Goal: Transaction & Acquisition: Purchase product/service

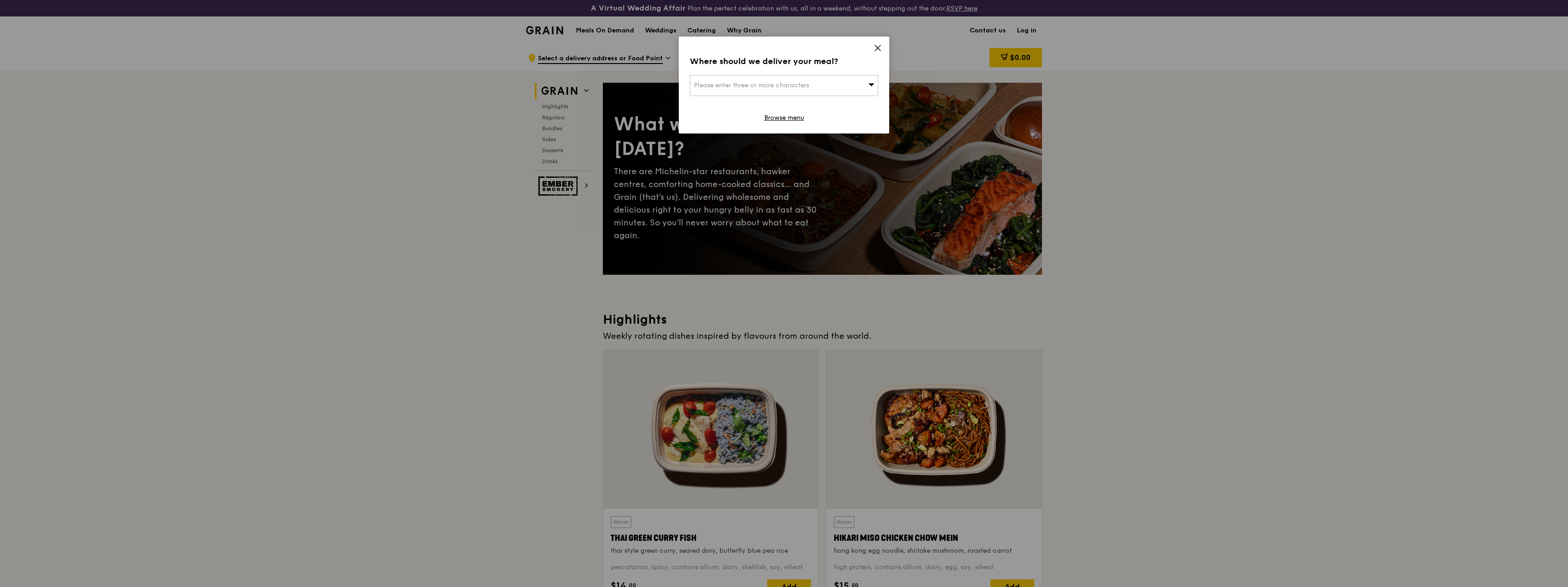
click at [881, 46] on icon at bounding box center [878, 47] width 5 height 5
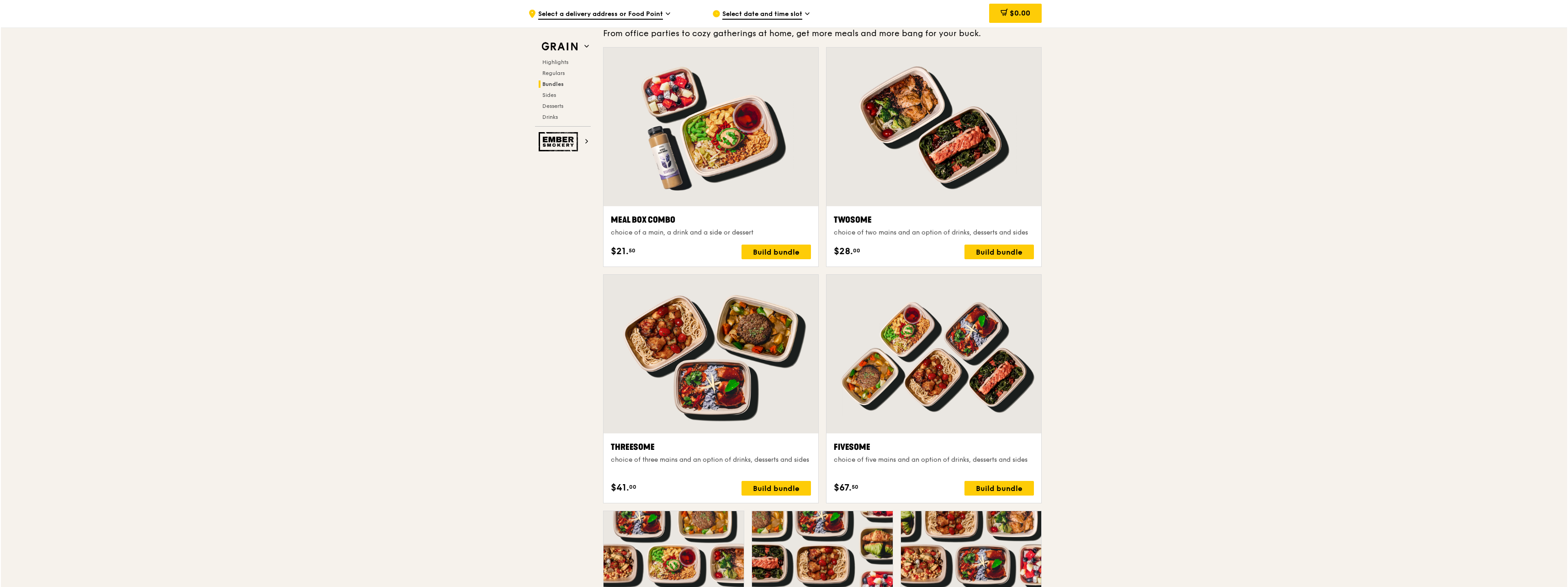
scroll to position [1596, 0]
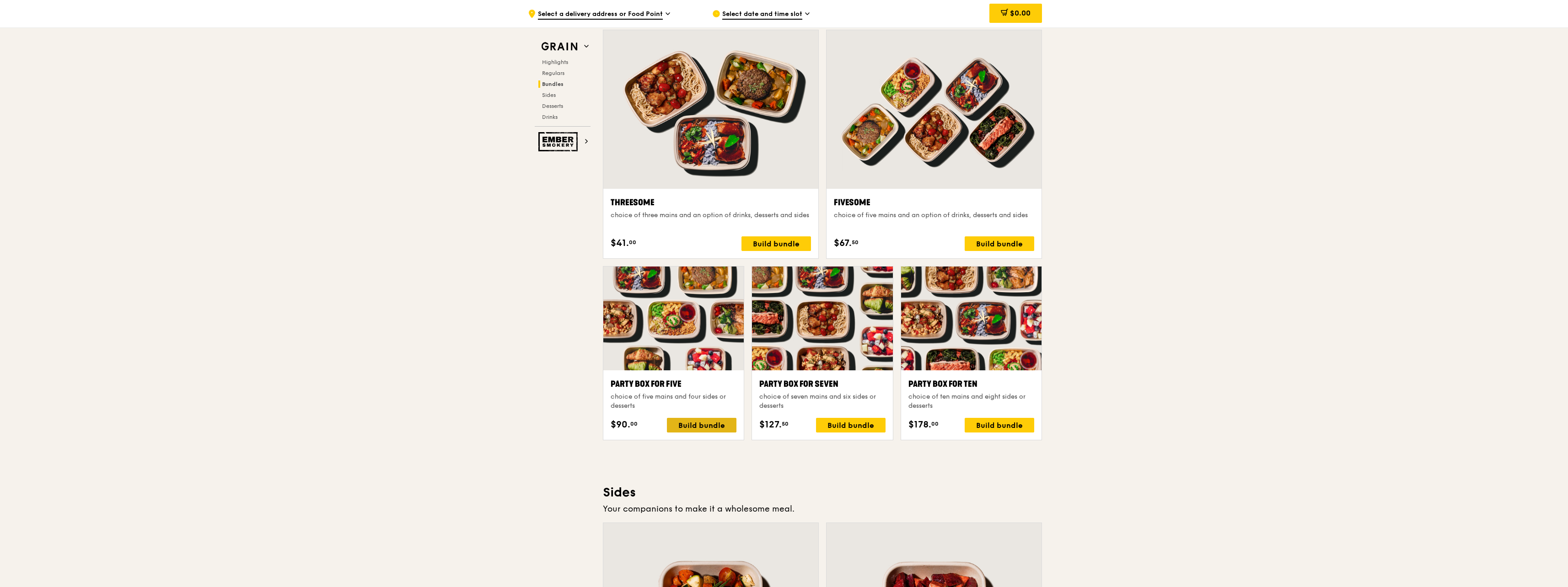
click at [681, 422] on div "Build bundle" at bounding box center [701, 425] width 69 height 15
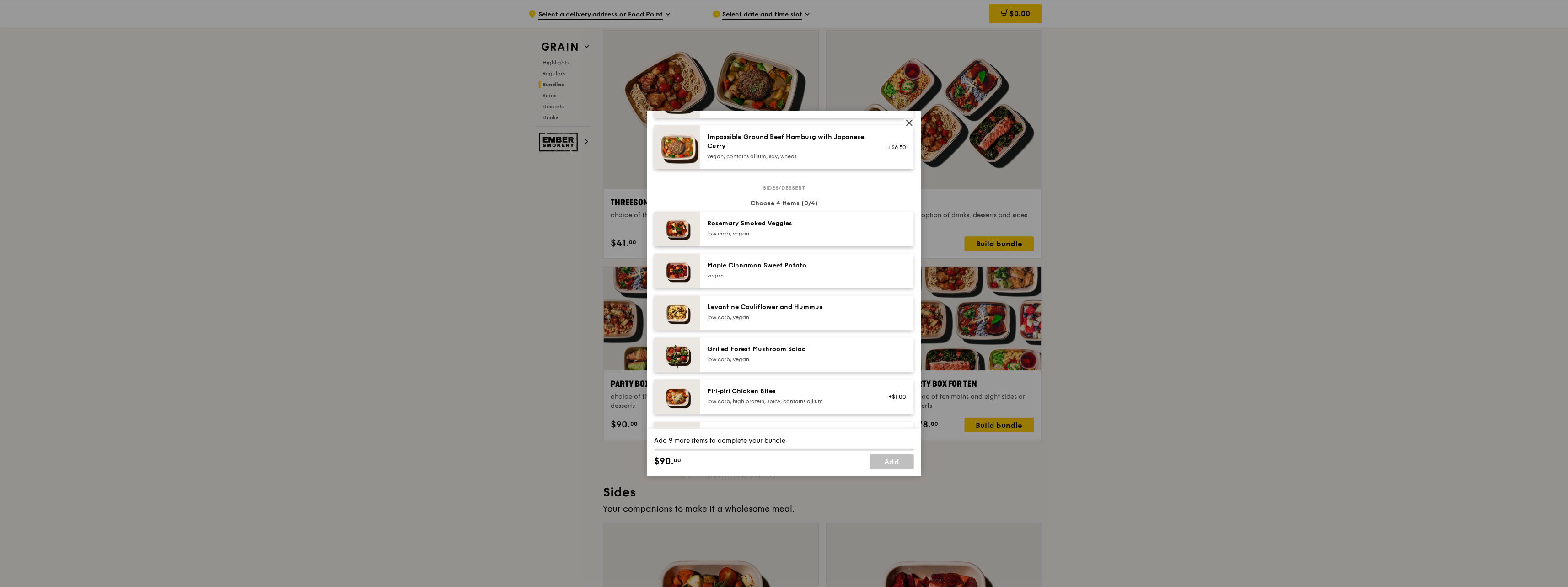
scroll to position [503, 0]
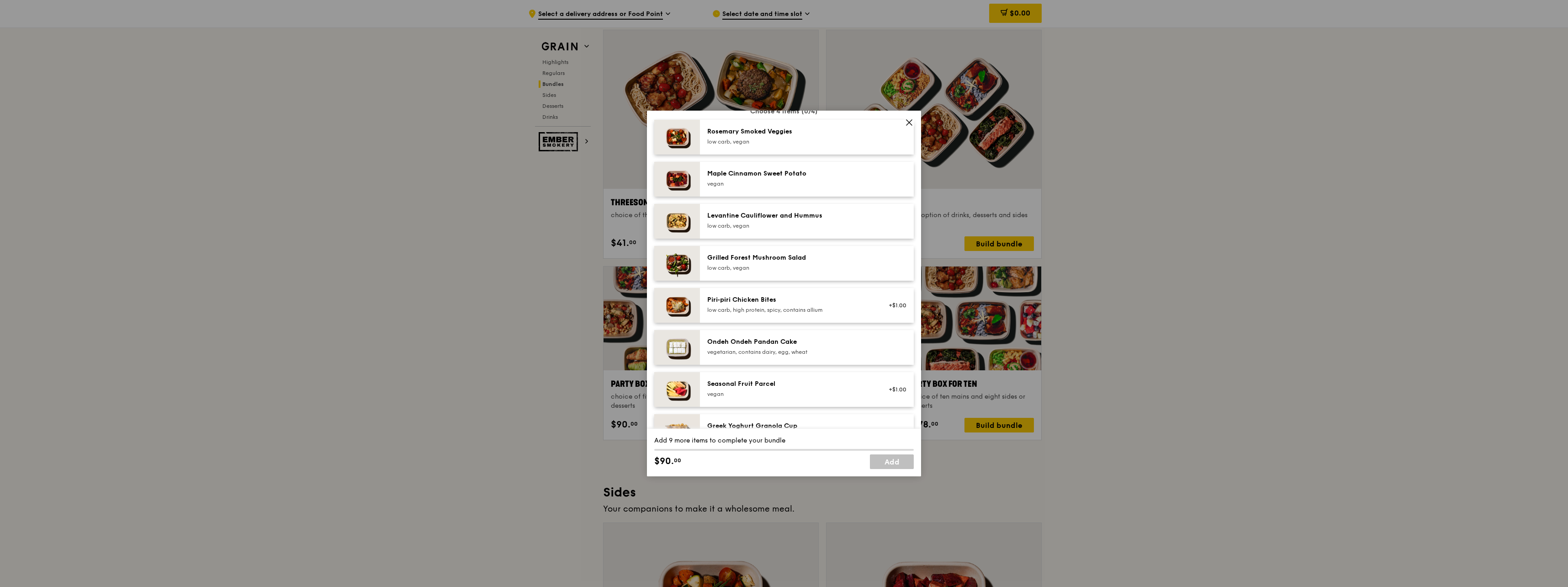
click at [1138, 343] on div "Party Box for Five choice of five mains and four sides or desserts Mains Choose…" at bounding box center [784, 294] width 1568 height 587
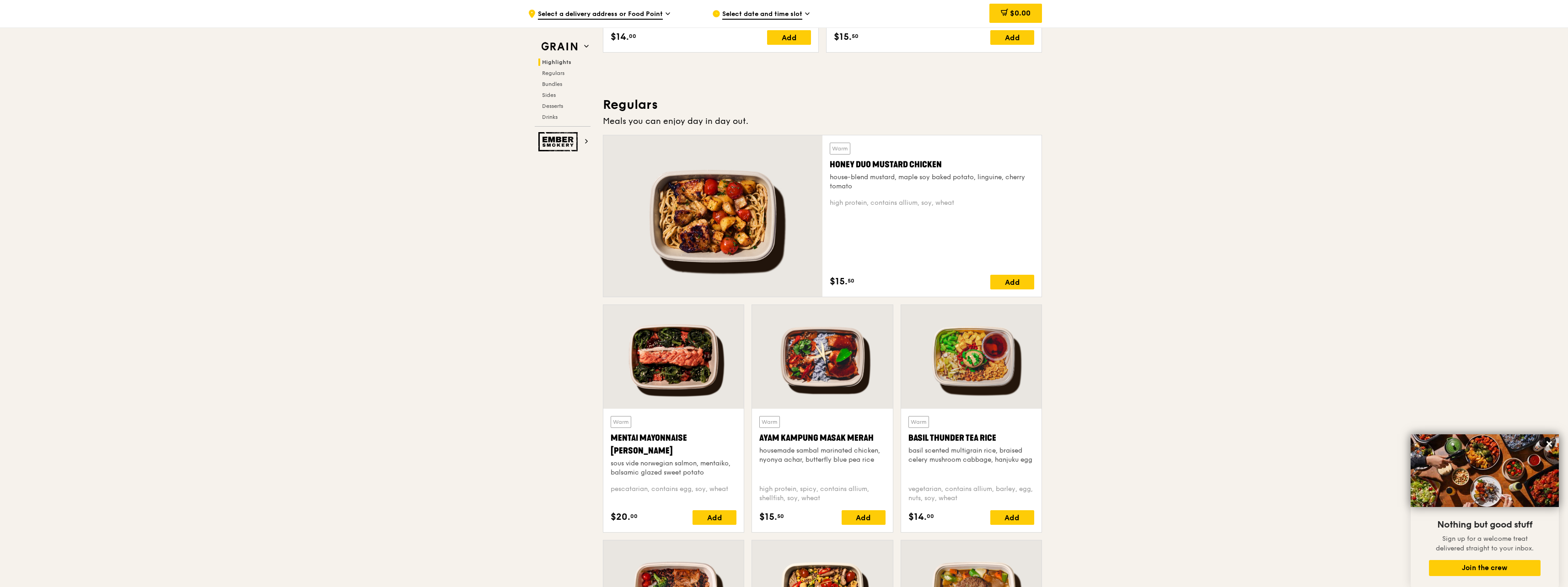
scroll to position [365, 0]
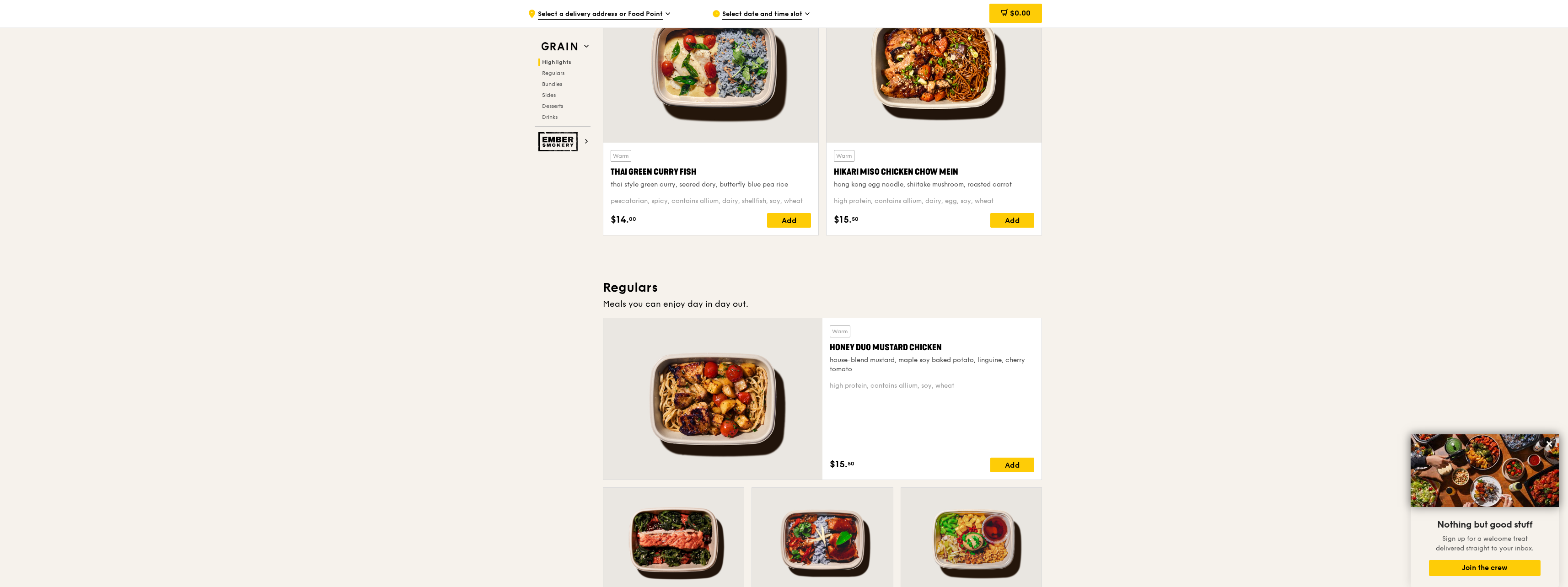
drag, startPoint x: 967, startPoint y: 167, endPoint x: 834, endPoint y: 172, distance: 133.1
click at [834, 172] on div "Hikari Miso Chicken Chow Mein" at bounding box center [934, 172] width 200 height 13
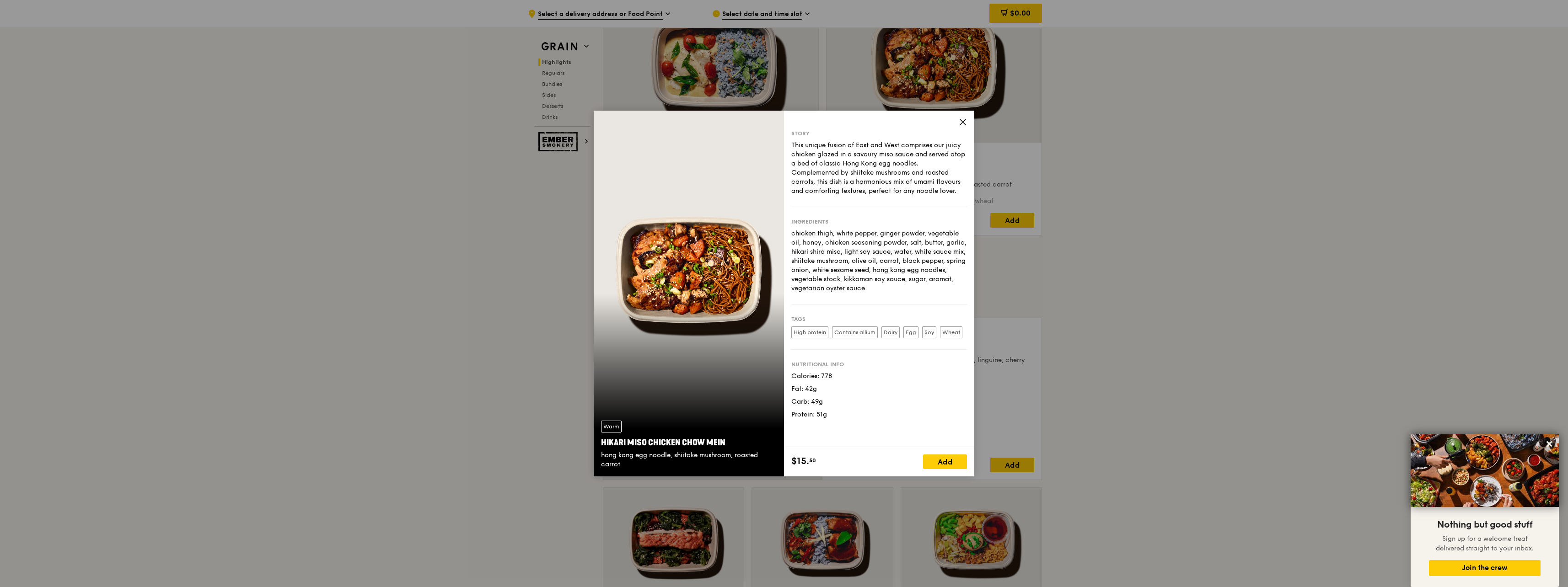
click at [1012, 348] on div "Warm Hikari Miso Chicken Chow Mein hong kong egg noodle, shiitake mushroom, roa…" at bounding box center [784, 294] width 1568 height 587
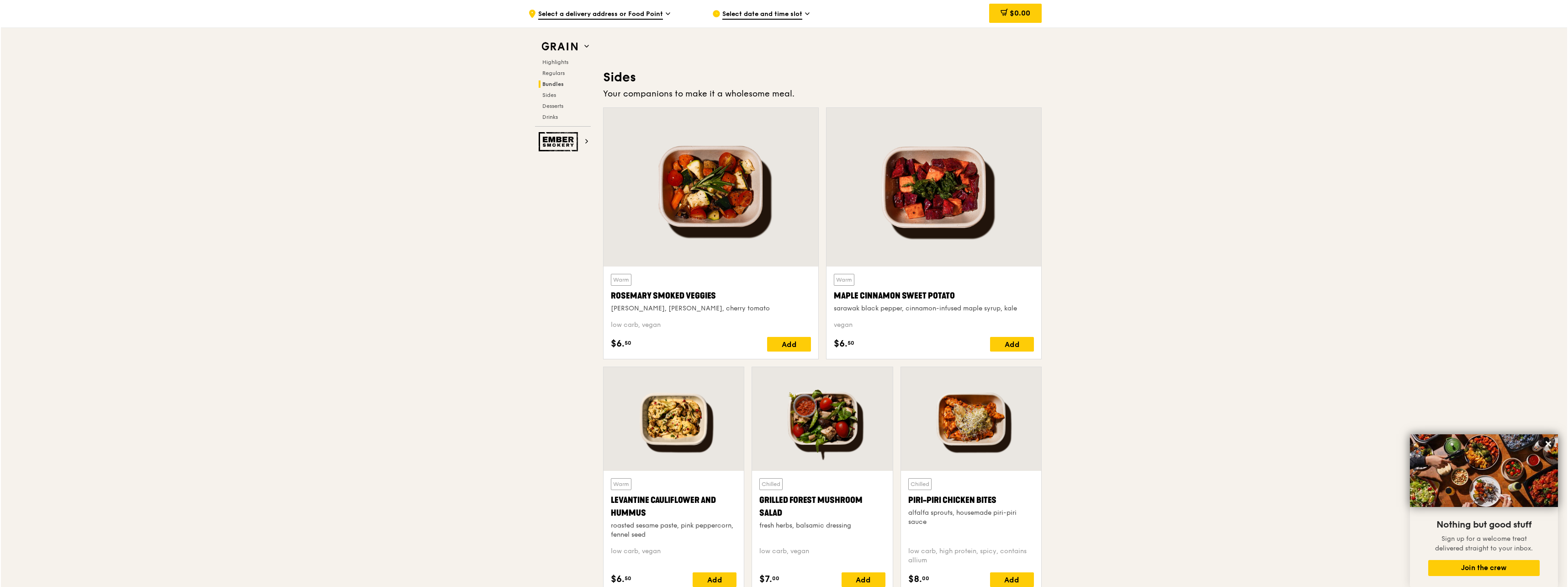
scroll to position [1782, 0]
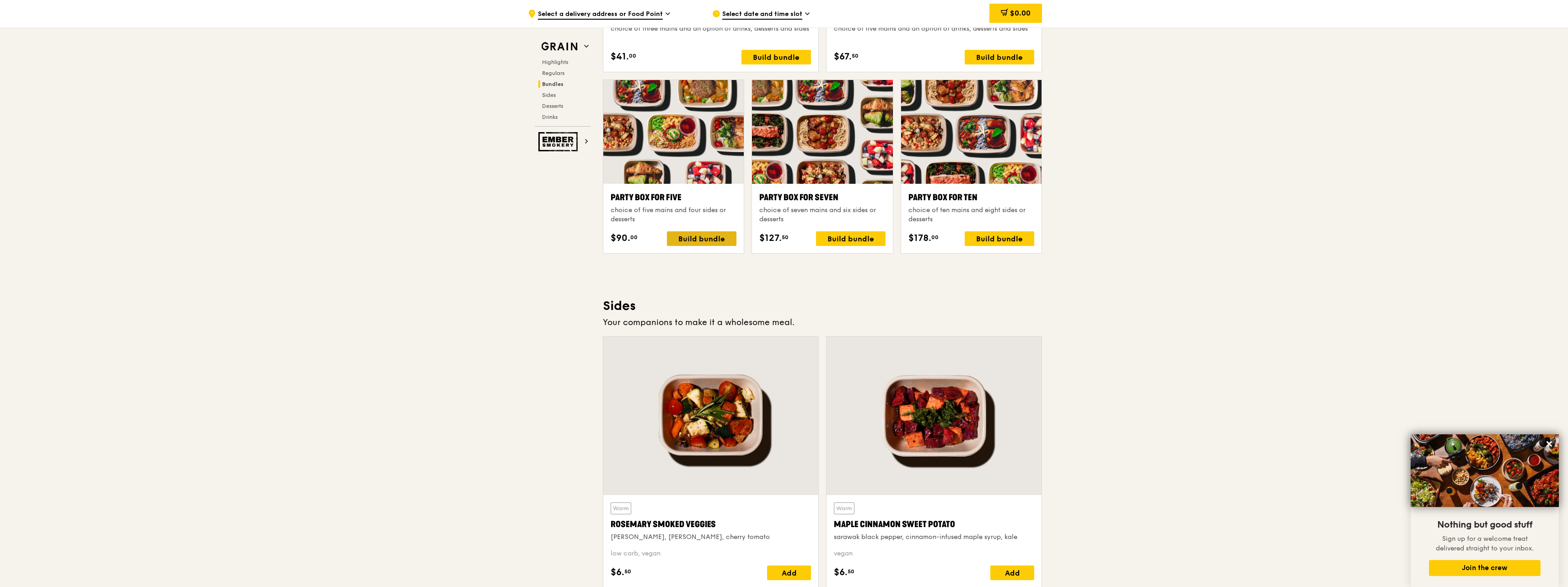
click at [702, 239] on div "Build bundle" at bounding box center [701, 239] width 69 height 15
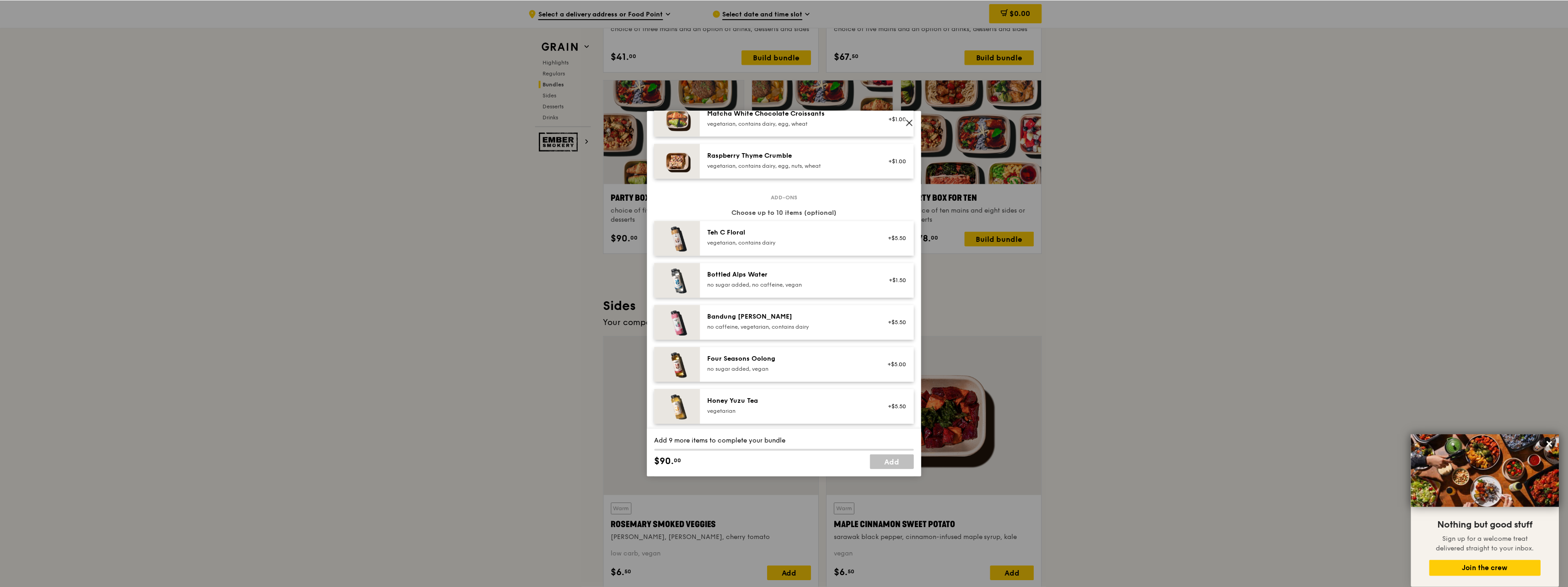
scroll to position [914, 0]
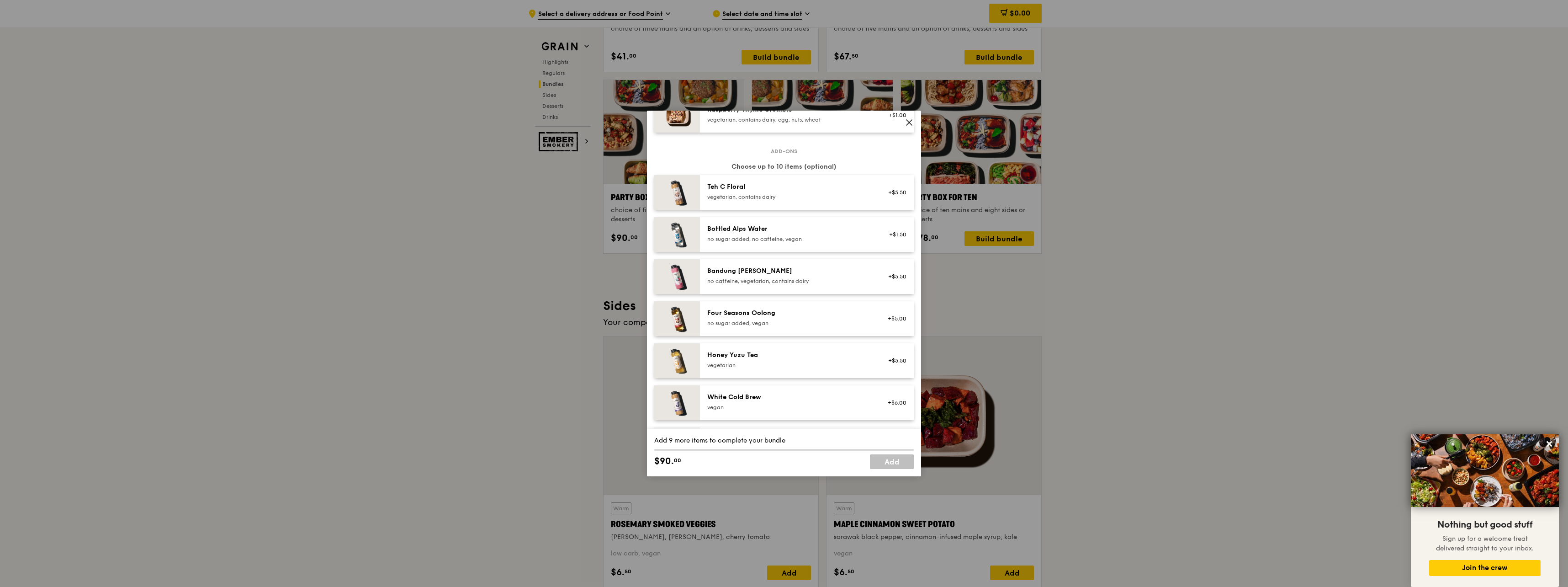
click at [908, 122] on icon at bounding box center [909, 122] width 9 height 9
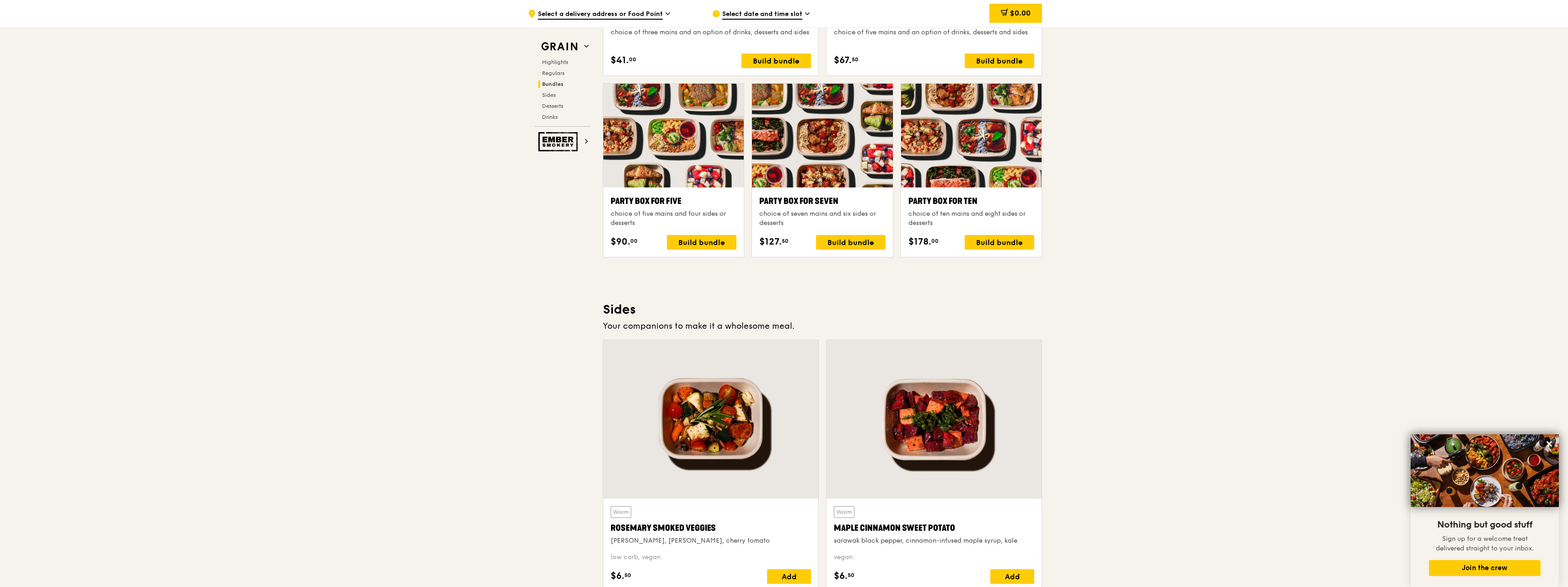
scroll to position [1645, 0]
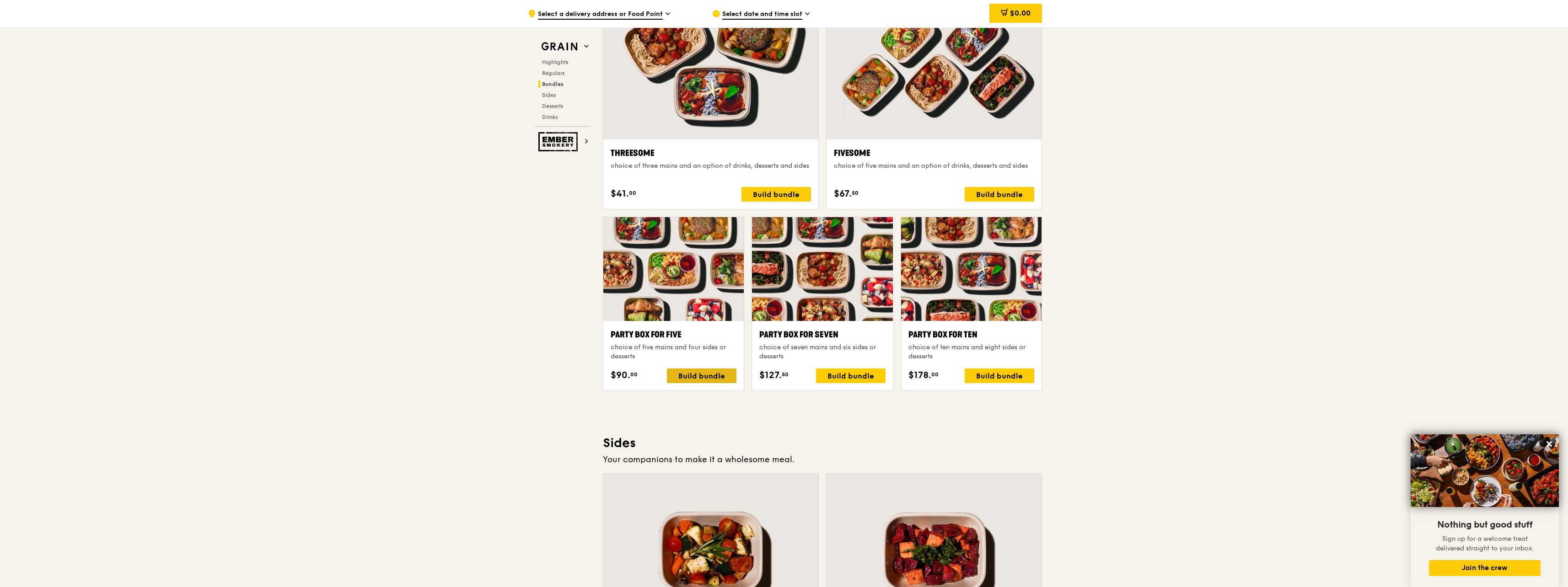
click at [696, 373] on div "Build bundle" at bounding box center [701, 376] width 69 height 15
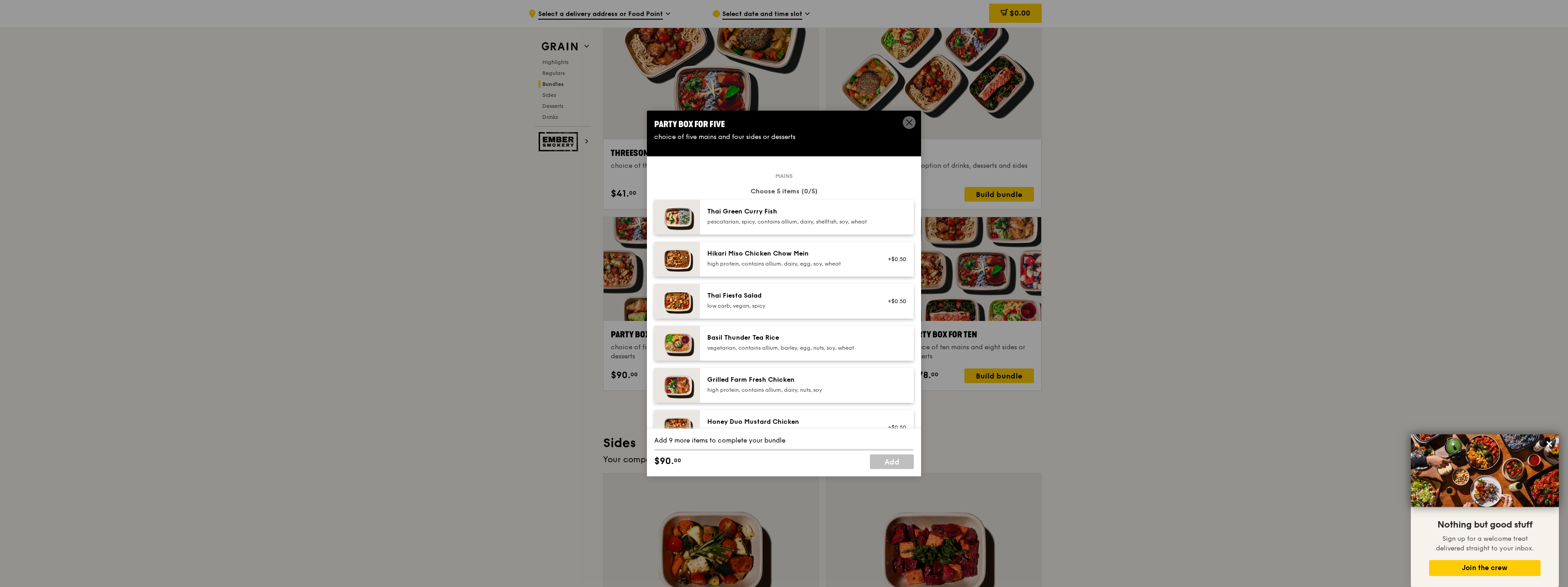
click at [744, 258] on div "Hikari Miso Chicken Chow Mein" at bounding box center [789, 253] width 164 height 9
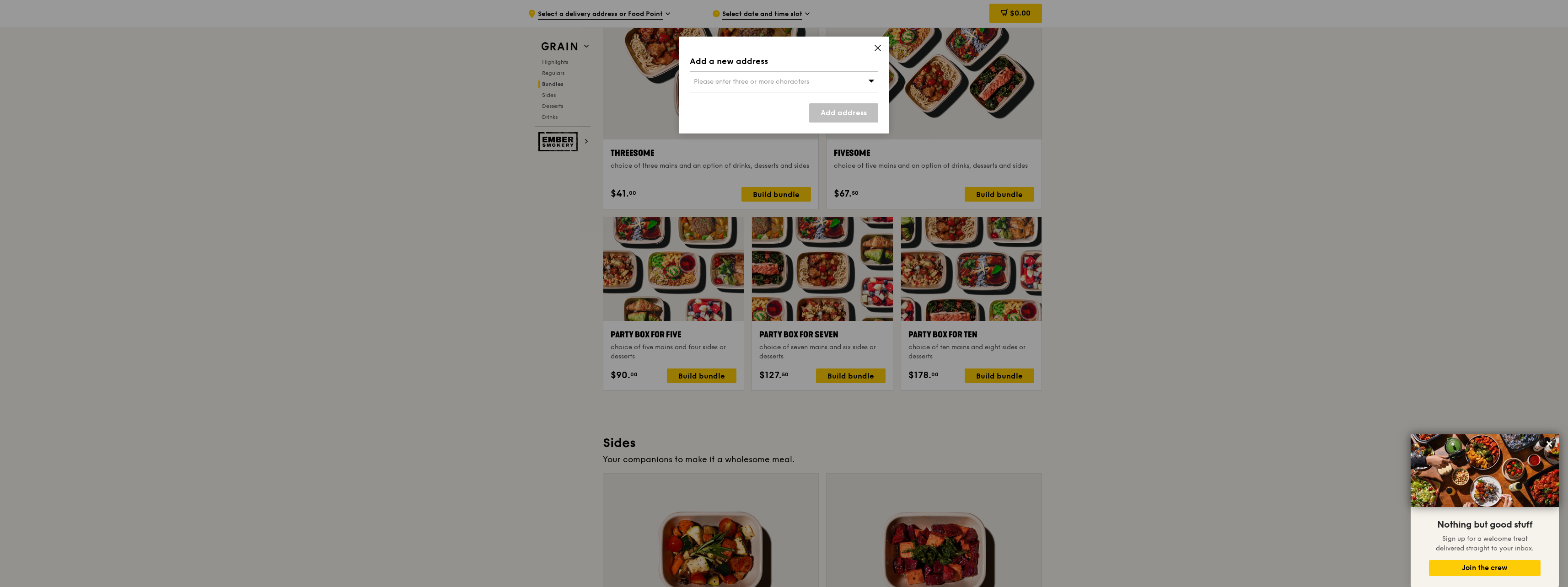
click at [841, 80] on div "Please enter three or more characters" at bounding box center [784, 82] width 188 height 21
click at [878, 44] on icon at bounding box center [878, 48] width 9 height 9
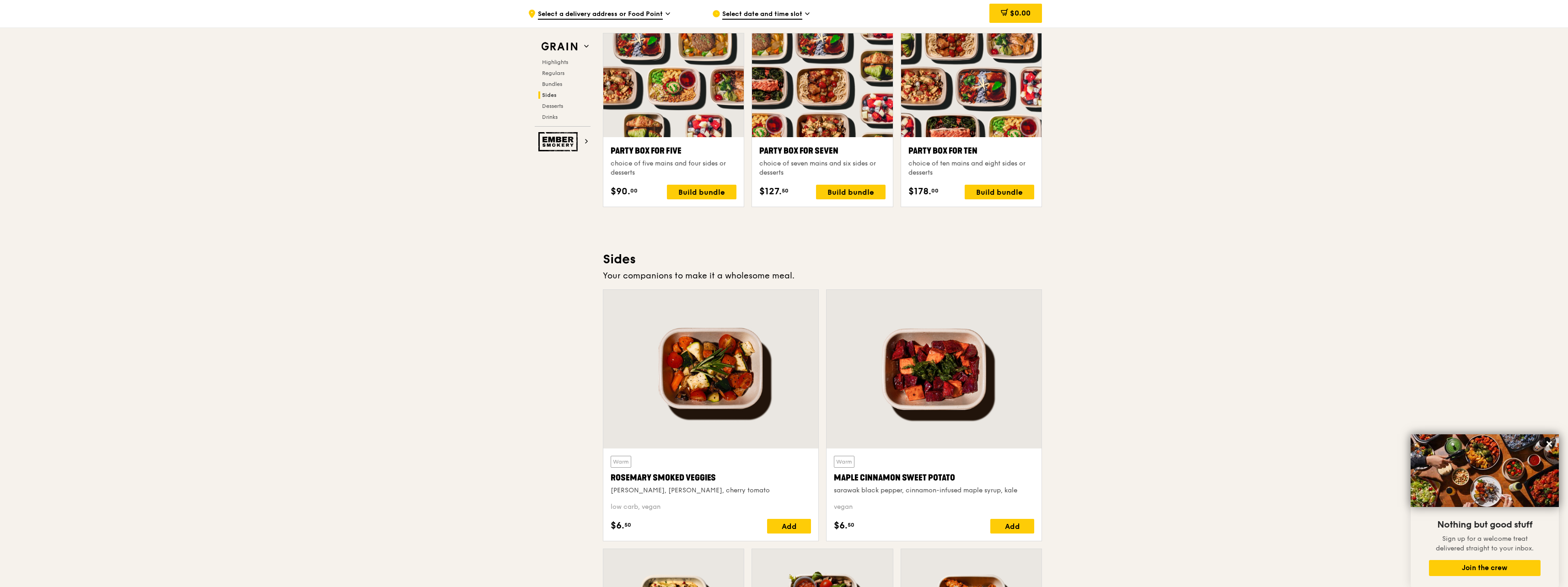
scroll to position [2057, 0]
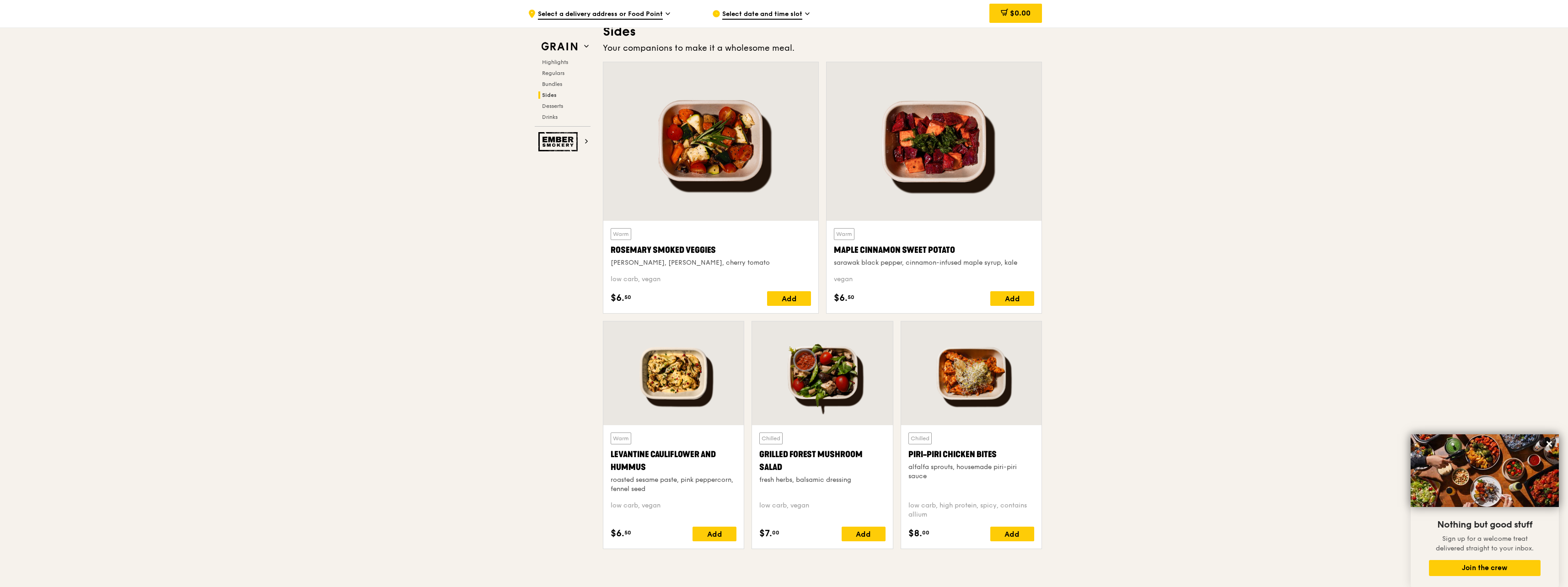
click at [730, 192] on div at bounding box center [711, 141] width 215 height 158
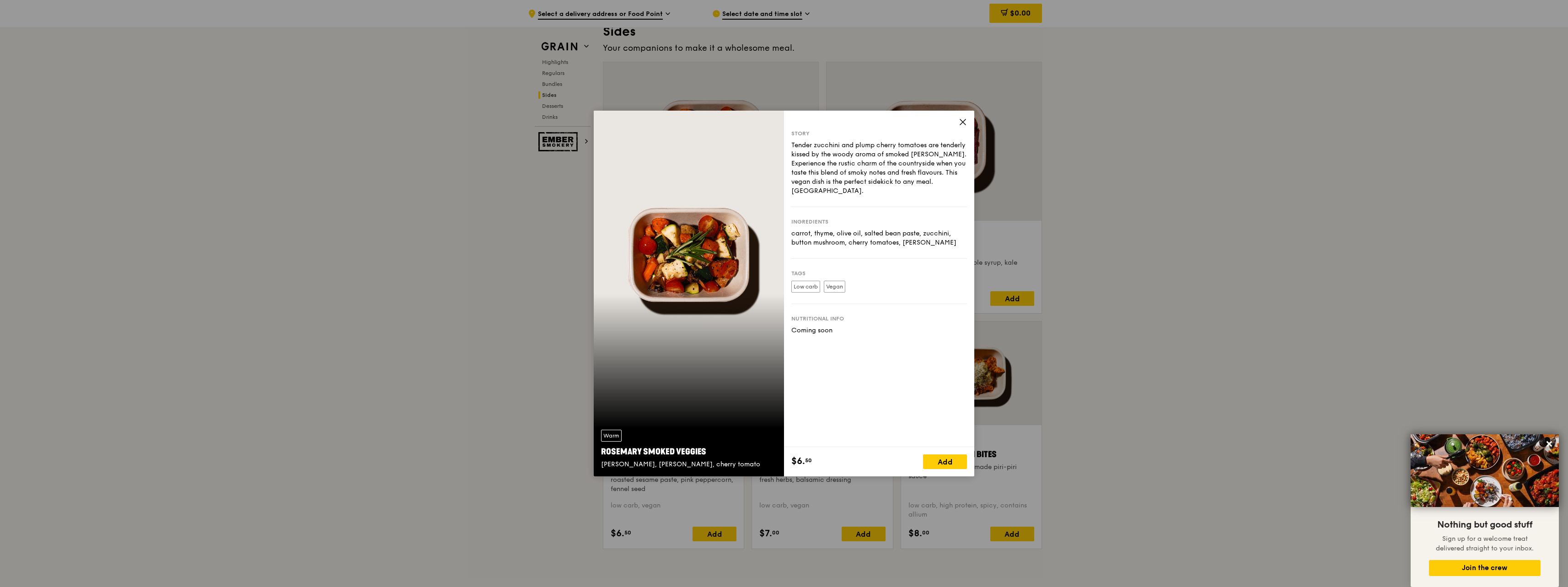
click at [354, 228] on div "Warm [PERSON_NAME] Smoked Veggies [PERSON_NAME], cherry tomato Story Tender zuc…" at bounding box center [784, 294] width 1568 height 587
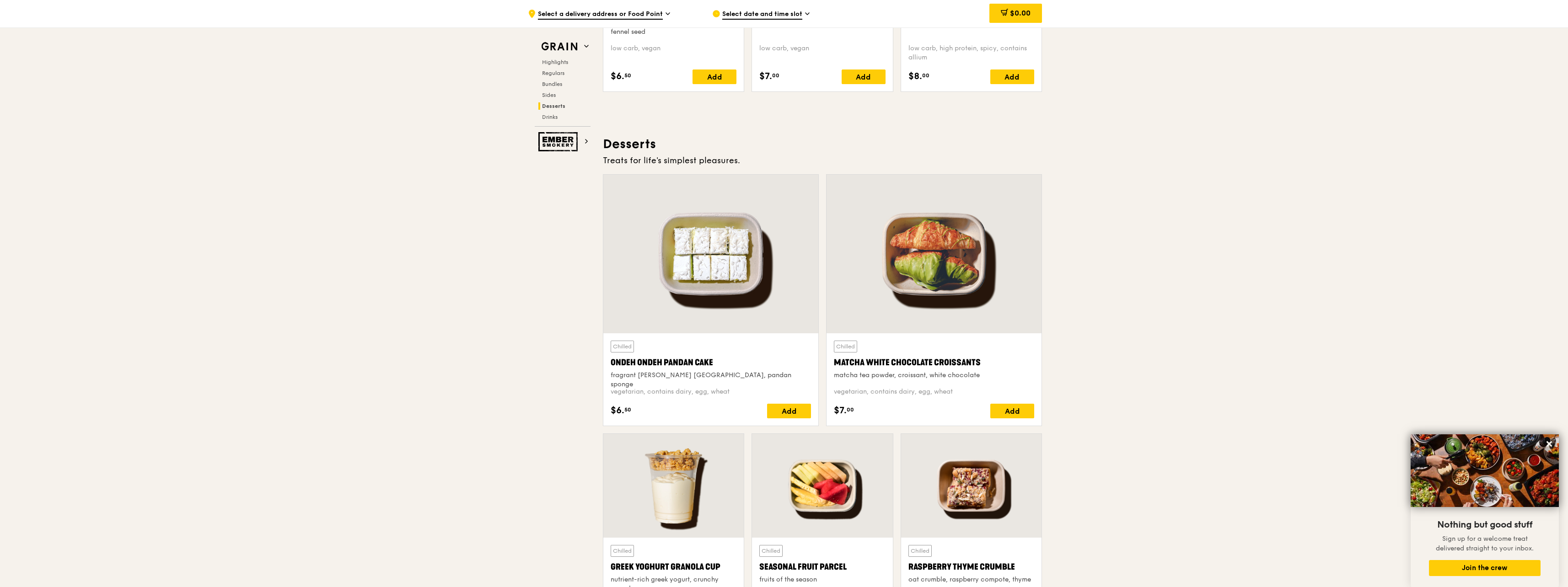
scroll to position [2651, 0]
